Goal: Task Accomplishment & Management: Use online tool/utility

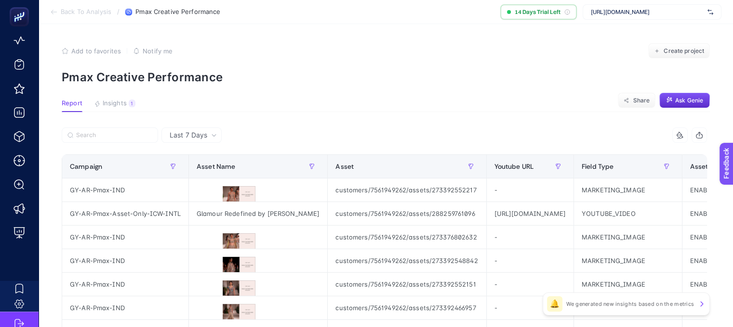
scroll to position [48, 0]
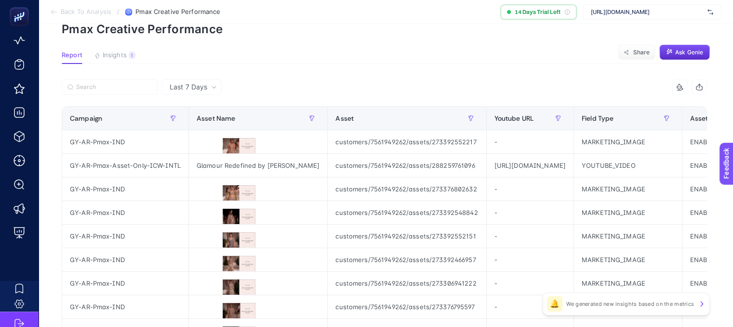
click at [692, 306] on p "We generated new insights based on the metrics" at bounding box center [630, 305] width 128 height 8
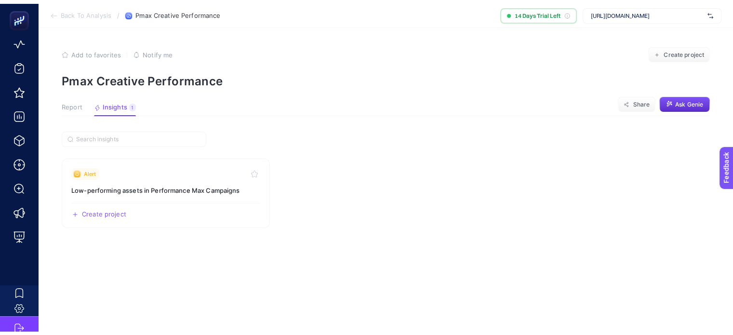
scroll to position [0, 0]
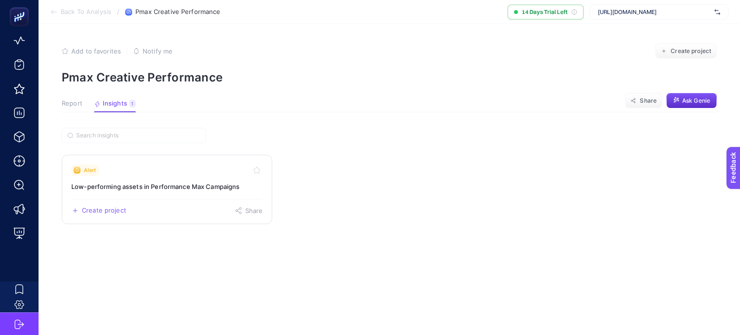
click at [165, 189] on h3 "Low-performing assets in Performance Max Campaigns" at bounding box center [166, 187] width 191 height 10
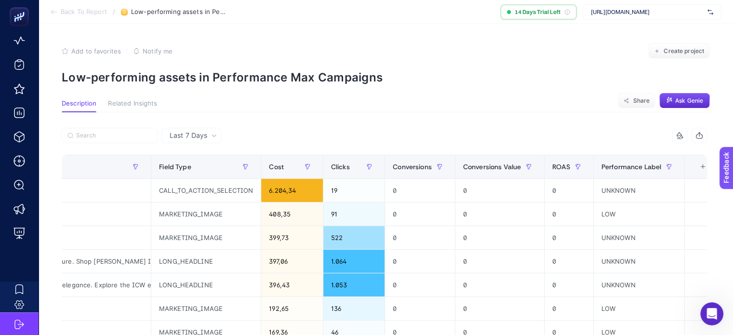
click at [143, 109] on button "Related Insights" at bounding box center [132, 106] width 49 height 13
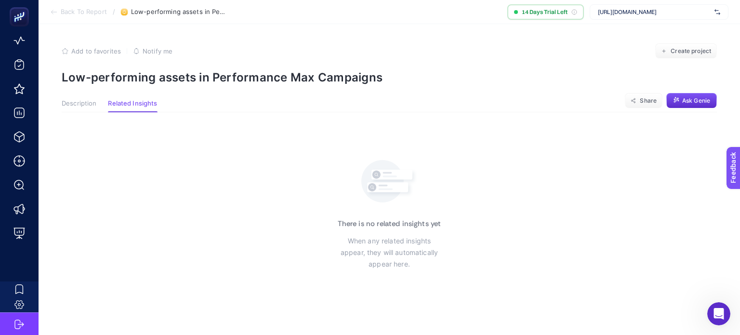
click at [91, 100] on span "Description" at bounding box center [79, 104] width 35 height 8
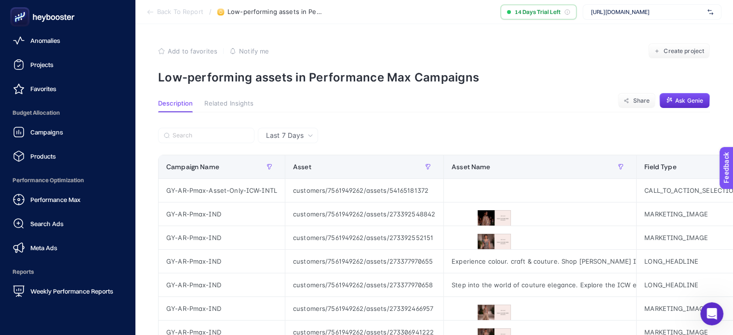
click at [10, 13] on icon at bounding box center [42, 16] width 69 height 19
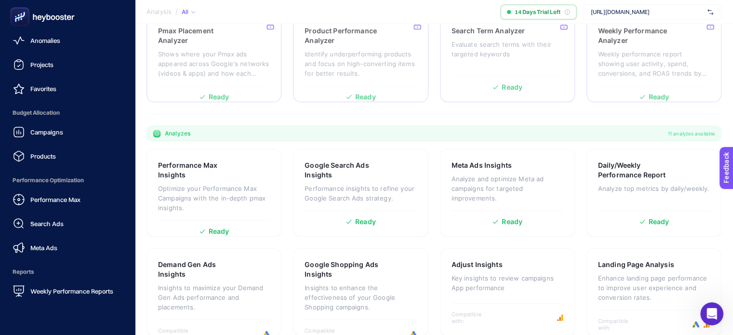
scroll to position [196, 0]
click at [16, 13] on rect at bounding box center [20, 17] width 16 height 16
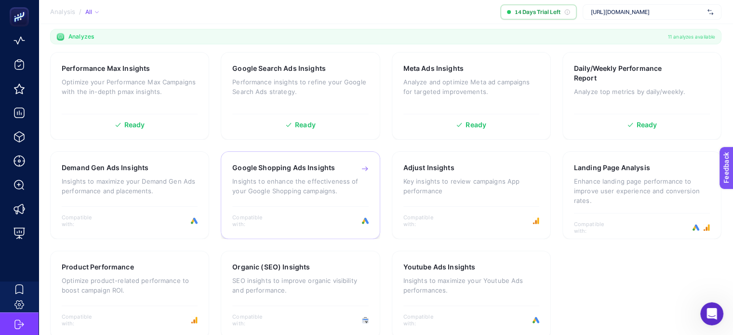
scroll to position [306, 0]
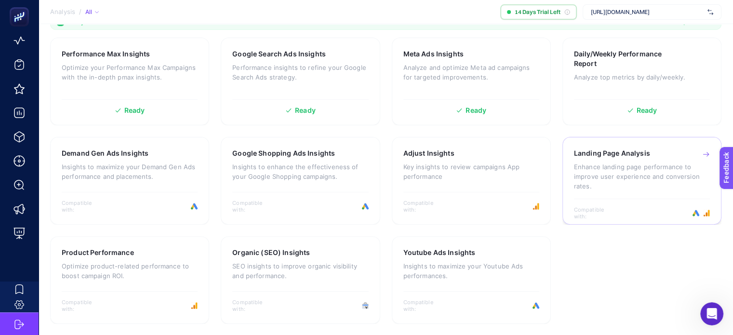
click at [611, 168] on p "Enhance landing page performance to improve user experience and conversion rate…" at bounding box center [642, 176] width 136 height 29
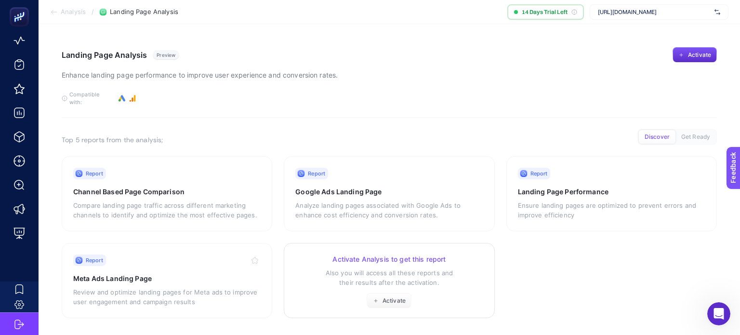
click at [447, 256] on h3 "Activate Analysis to get this report" at bounding box center [388, 259] width 187 height 10
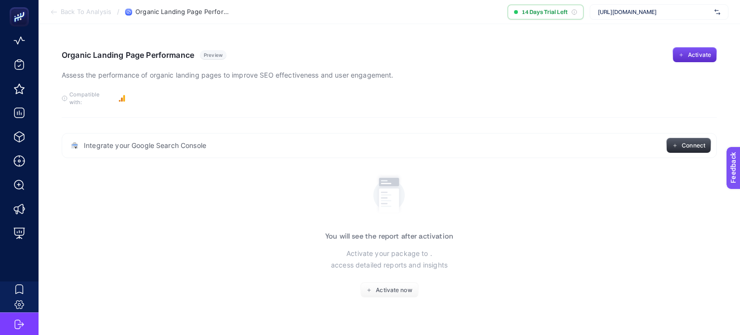
click at [678, 138] on button "Connect" at bounding box center [688, 145] width 45 height 15
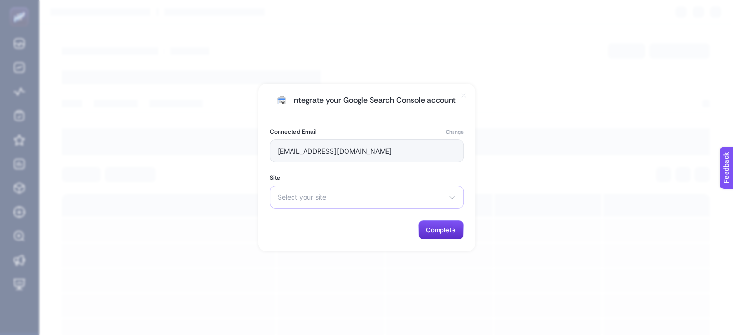
click at [347, 190] on div "Select your site https://aisharao.com/" at bounding box center [367, 196] width 194 height 23
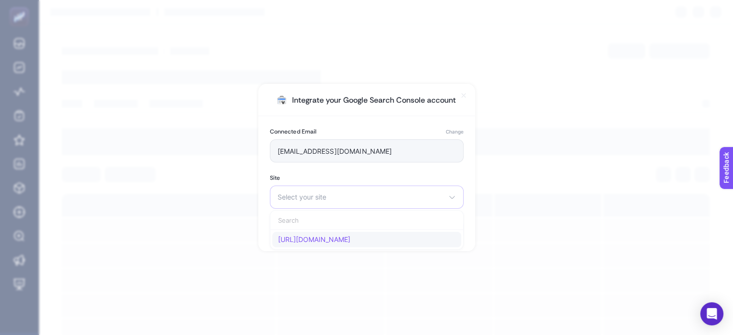
type input "[PERSON_NAME][EMAIL_ADDRESS][DOMAIN_NAME]"
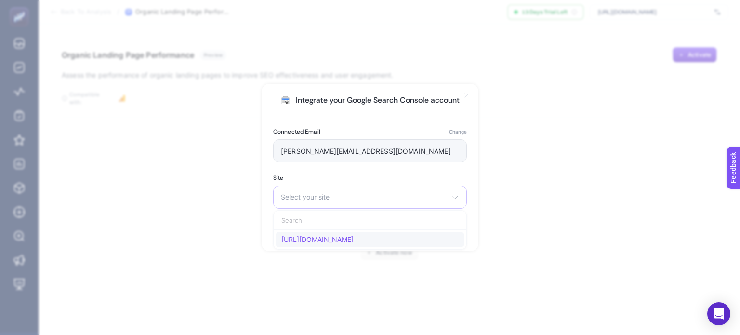
click at [312, 237] on span "[URL][DOMAIN_NAME]" at bounding box center [317, 240] width 72 height 8
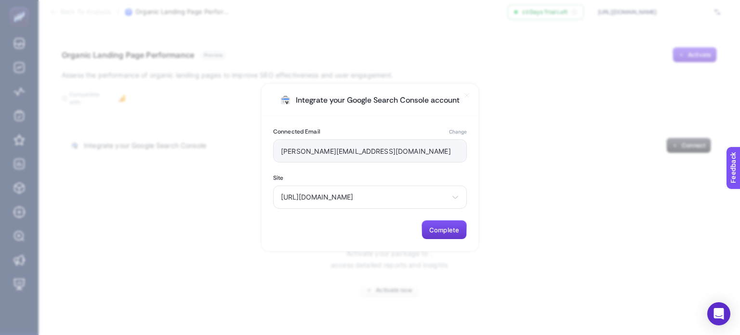
click at [443, 233] on span "Complete" at bounding box center [444, 230] width 30 height 8
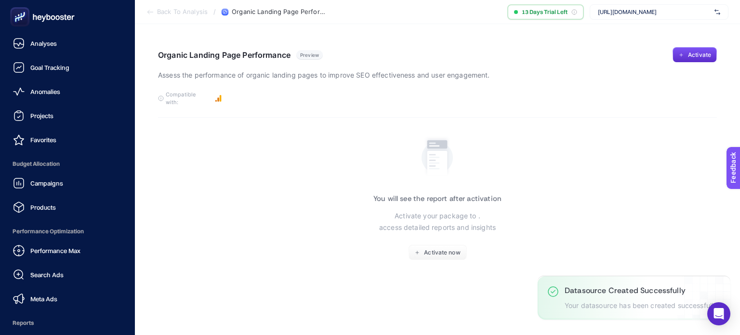
click at [25, 15] on rect at bounding box center [20, 17] width 16 height 16
